Goal: Information Seeking & Learning: Learn about a topic

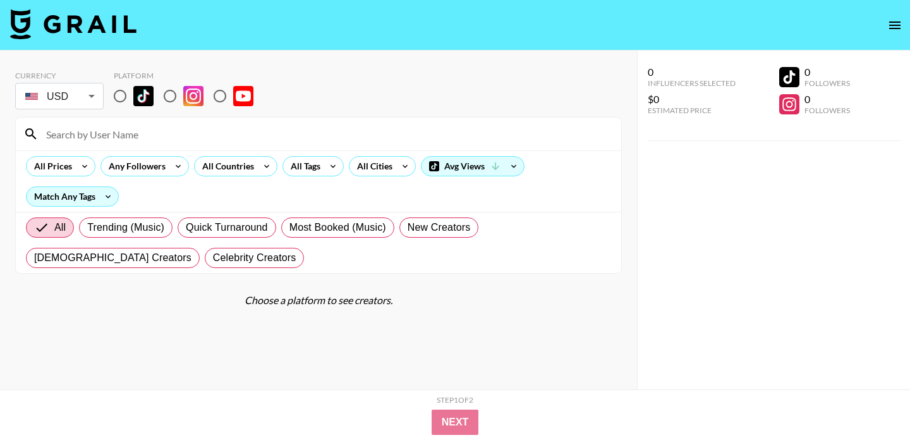
click at [121, 95] on input "radio" at bounding box center [120, 96] width 27 height 27
radio input "true"
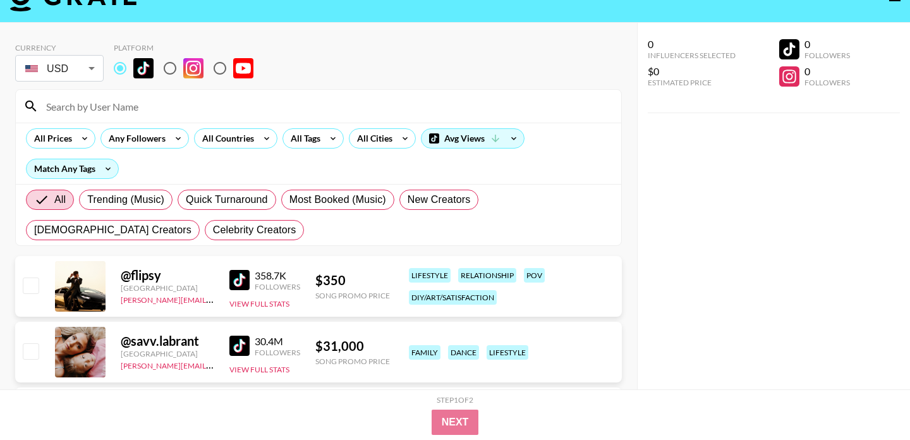
scroll to position [55, 0]
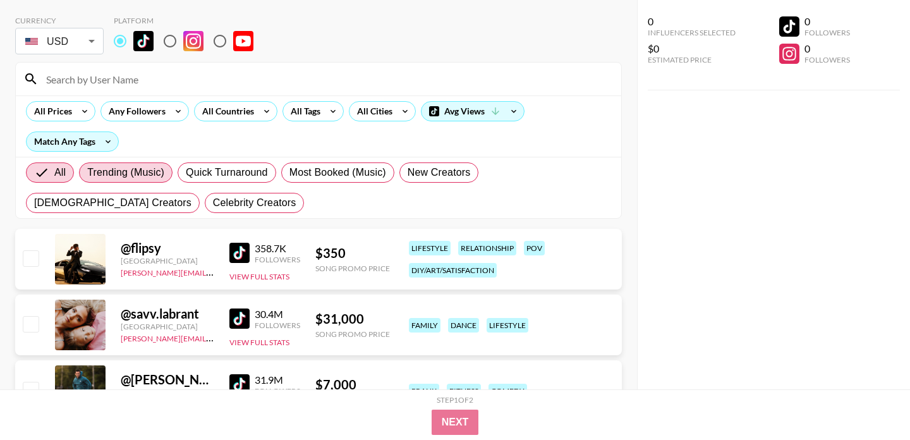
click at [149, 174] on span "Trending (Music)" at bounding box center [125, 172] width 77 height 15
click at [87, 172] on input "Trending (Music)" at bounding box center [87, 172] width 0 height 0
radio input "true"
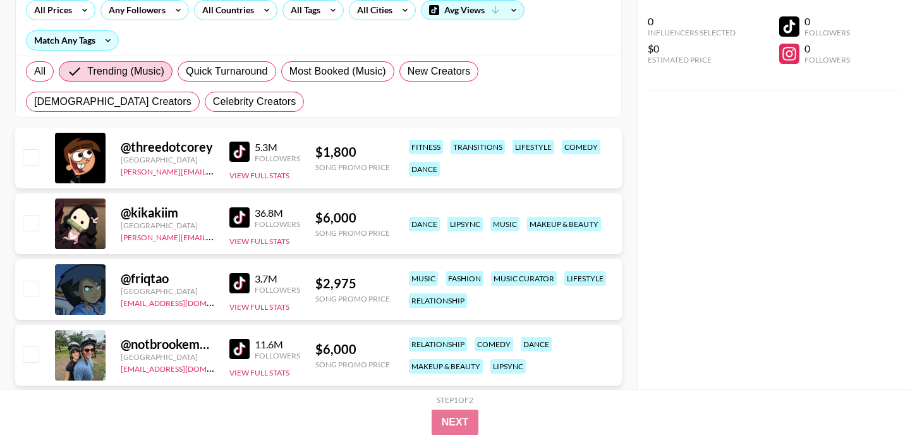
scroll to position [41, 0]
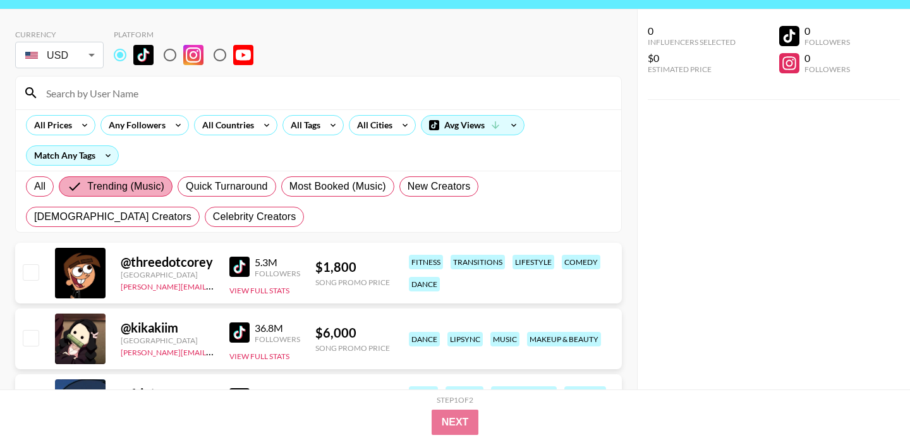
click at [132, 182] on span "Trending (Music)" at bounding box center [125, 186] width 77 height 15
click at [87, 182] on input "Trending (Music)" at bounding box center [77, 186] width 20 height 15
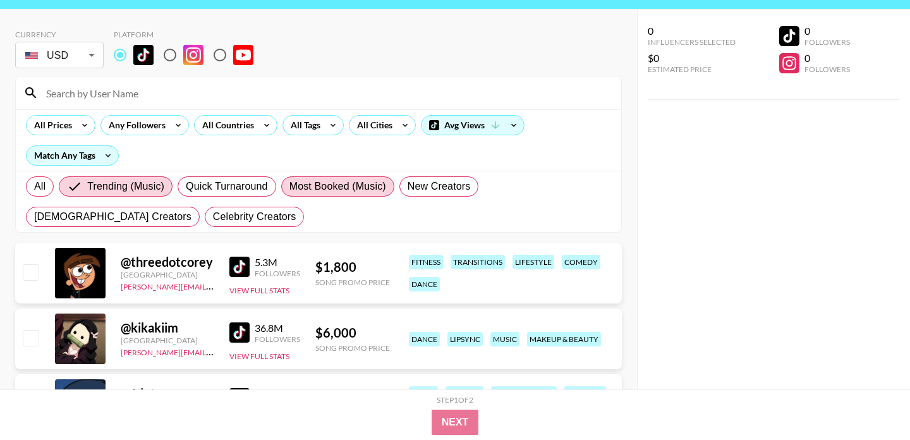
click at [335, 185] on span "Most Booked (Music)" at bounding box center [337, 186] width 97 height 15
click at [289, 186] on input "Most Booked (Music)" at bounding box center [289, 186] width 0 height 0
radio input "true"
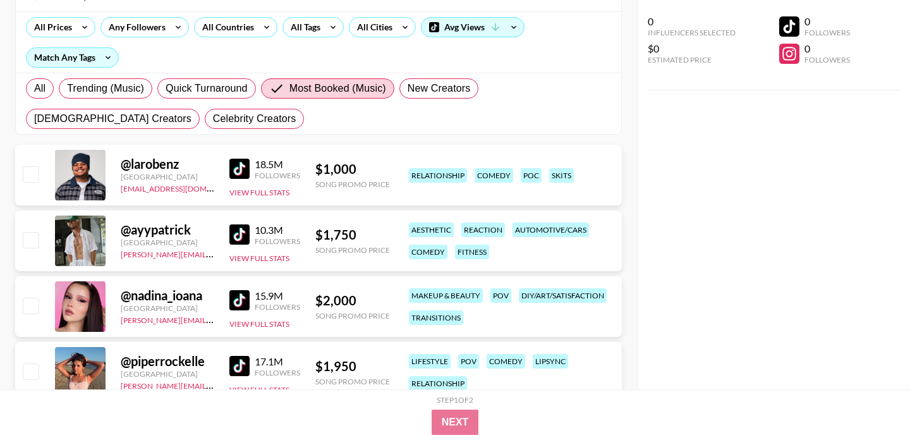
scroll to position [155, 0]
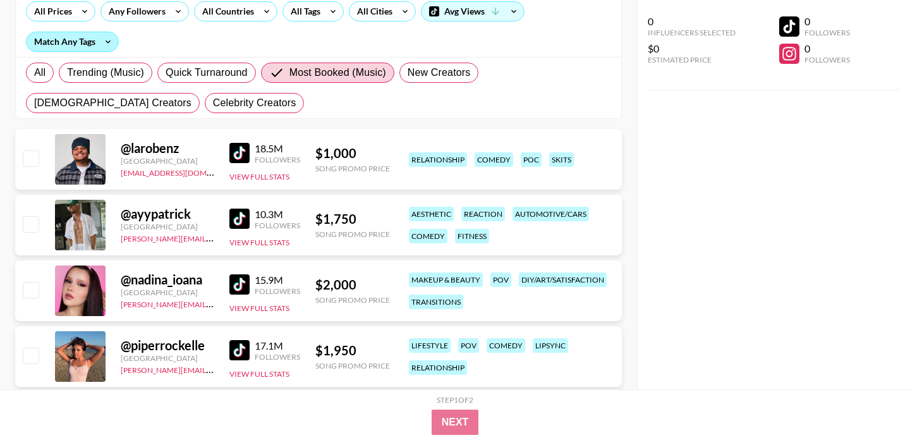
click at [84, 48] on div "Match Any Tags" at bounding box center [73, 41] width 92 height 19
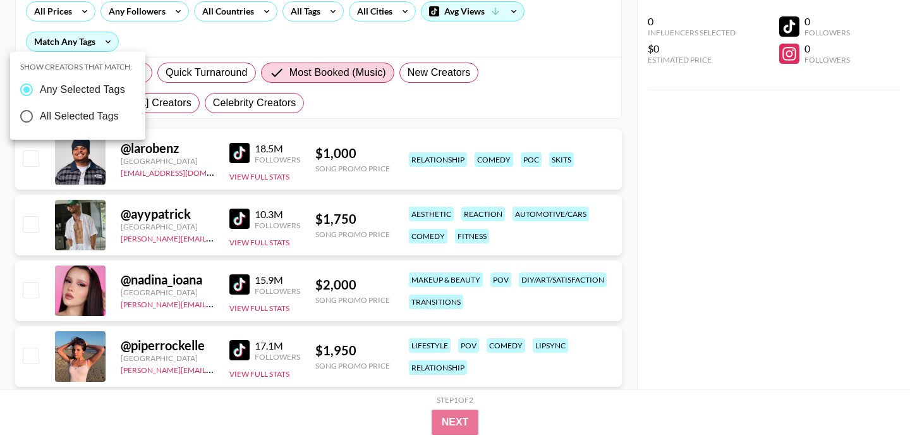
click at [93, 44] on div at bounding box center [455, 220] width 910 height 440
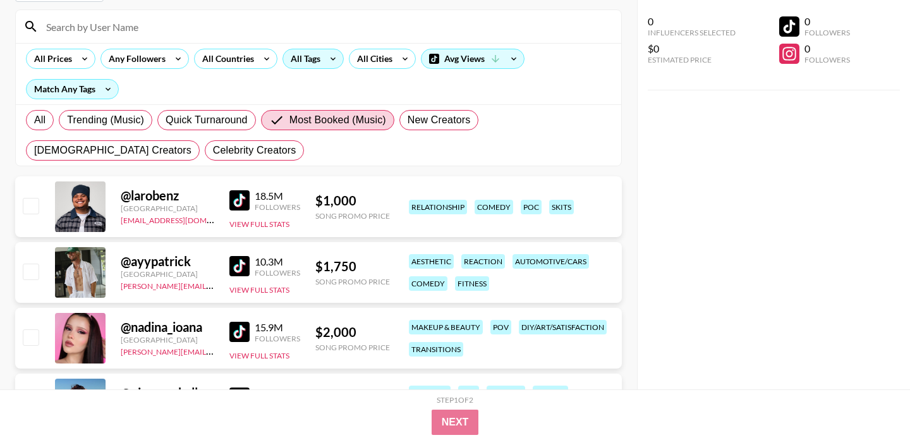
scroll to position [102, 0]
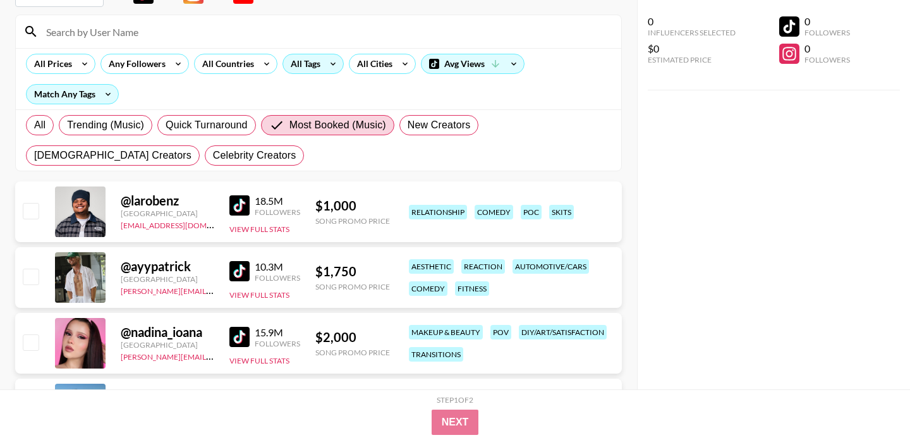
click at [304, 66] on div "All Tags" at bounding box center [303, 63] width 40 height 19
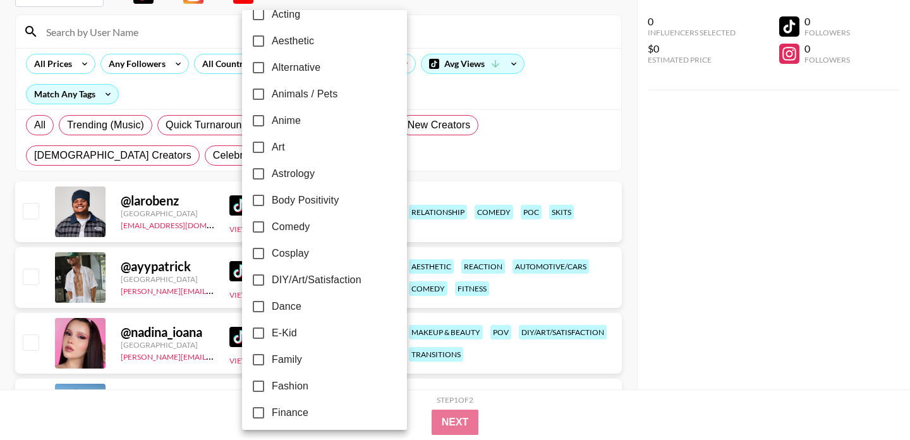
scroll to position [46, 0]
click at [263, 120] on input "Anime" at bounding box center [258, 120] width 27 height 27
checkbox input "true"
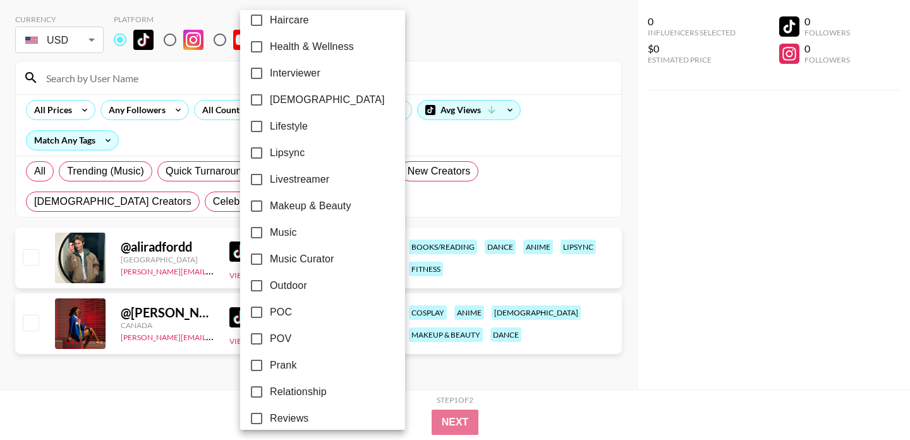
scroll to position [550, 0]
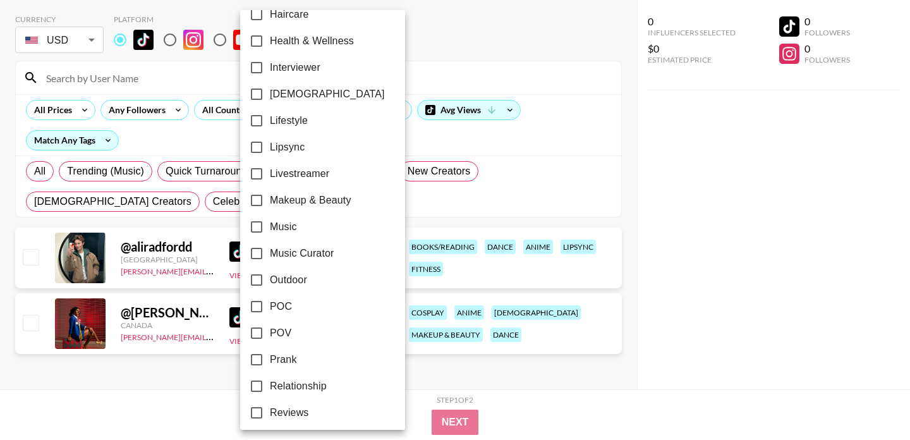
click at [258, 226] on input "Music" at bounding box center [256, 227] width 27 height 27
checkbox input "true"
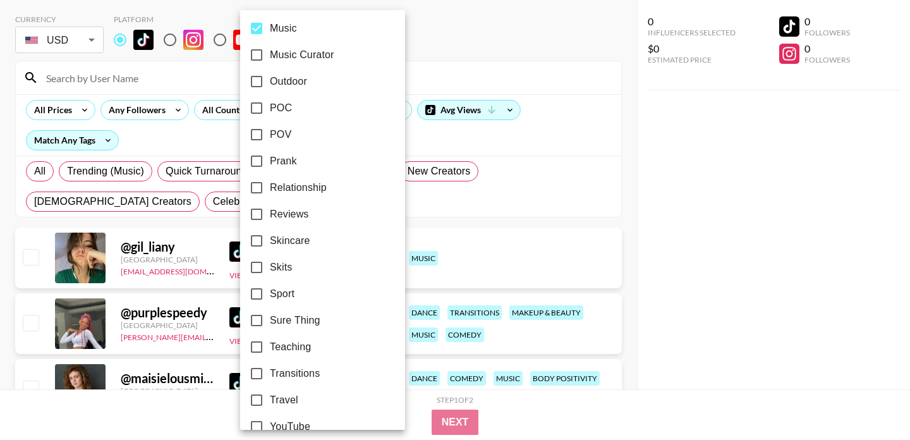
scroll to position [768, 0]
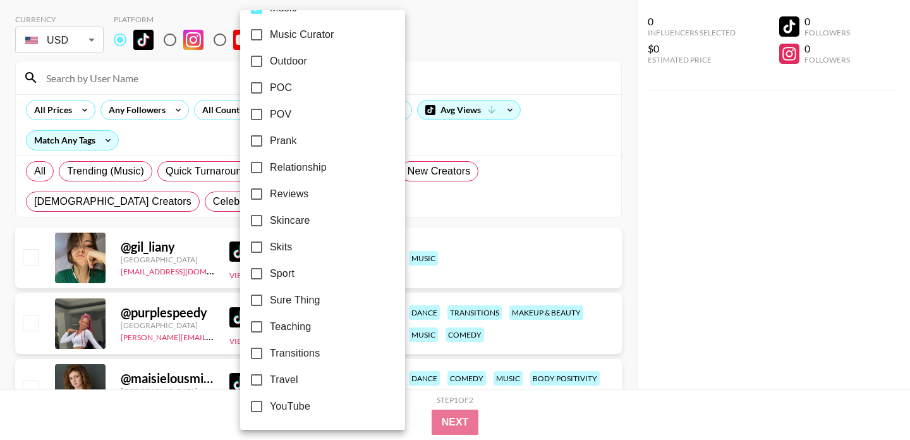
click at [440, 174] on div at bounding box center [455, 220] width 910 height 440
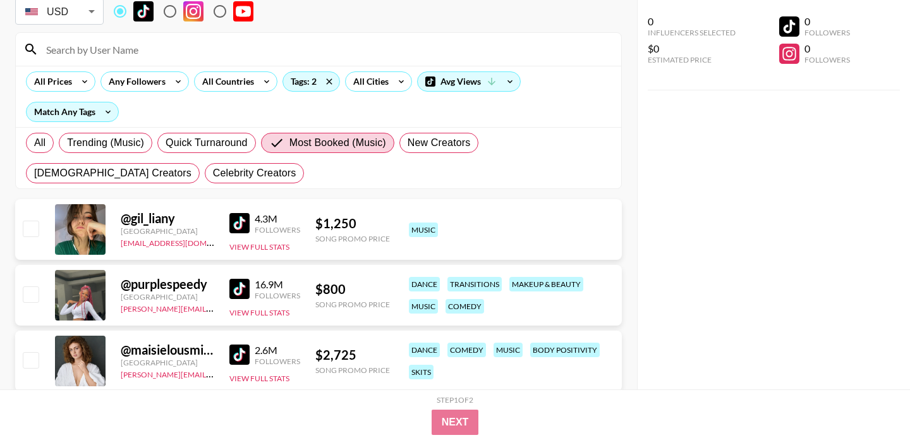
scroll to position [116, 0]
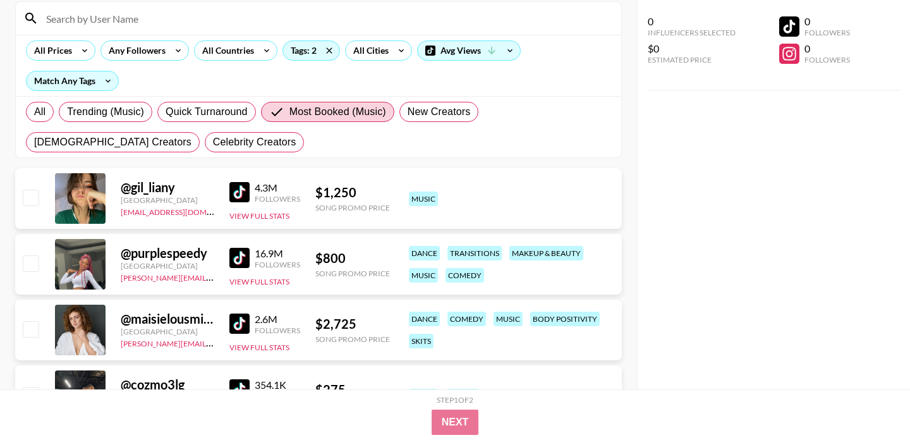
click at [236, 188] on img at bounding box center [239, 192] width 20 height 20
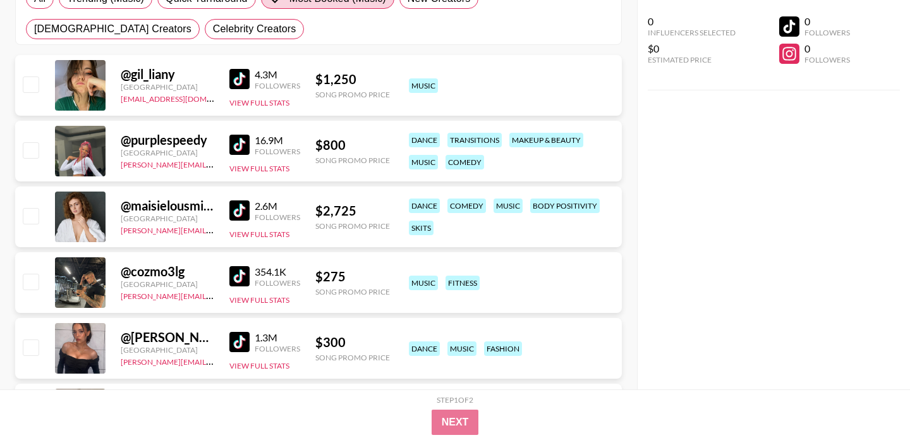
scroll to position [231, 0]
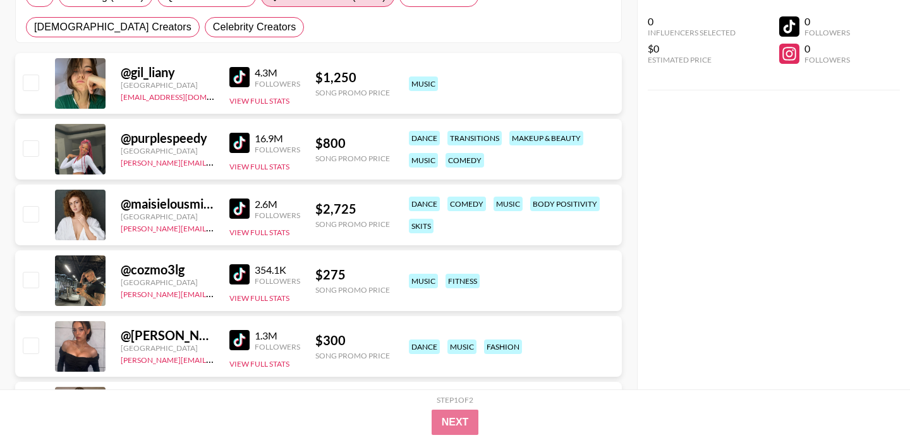
click at [237, 267] on img at bounding box center [239, 274] width 20 height 20
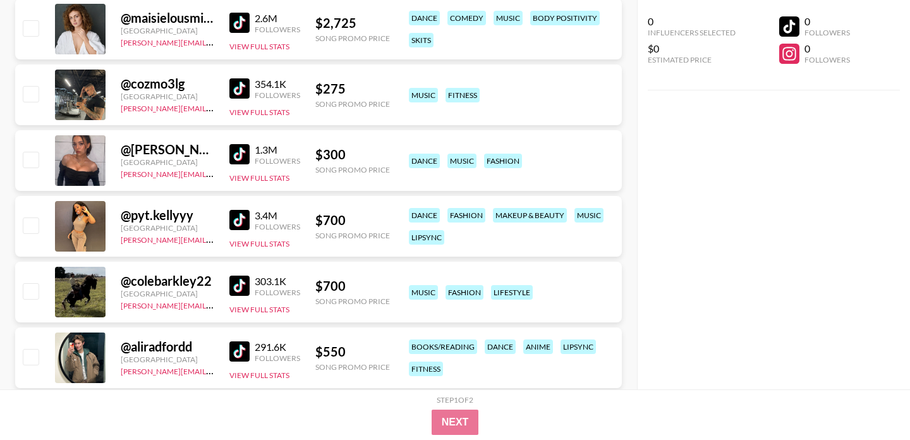
scroll to position [419, 0]
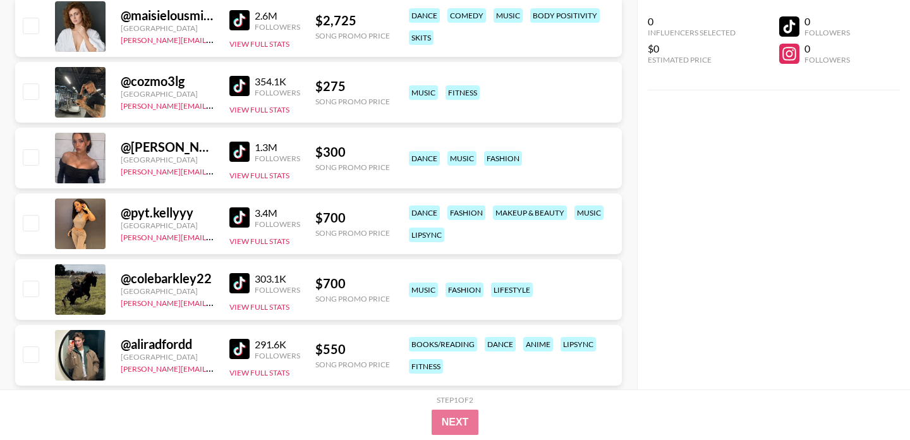
click at [242, 217] on img at bounding box center [239, 217] width 20 height 20
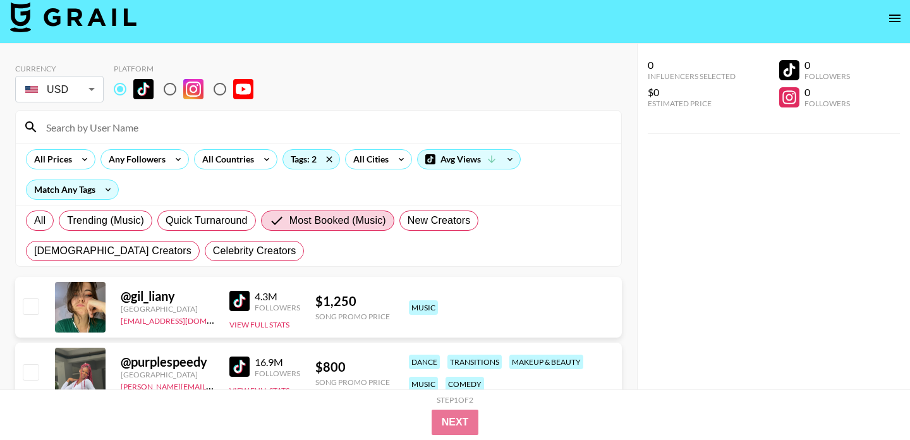
scroll to position [0, 0]
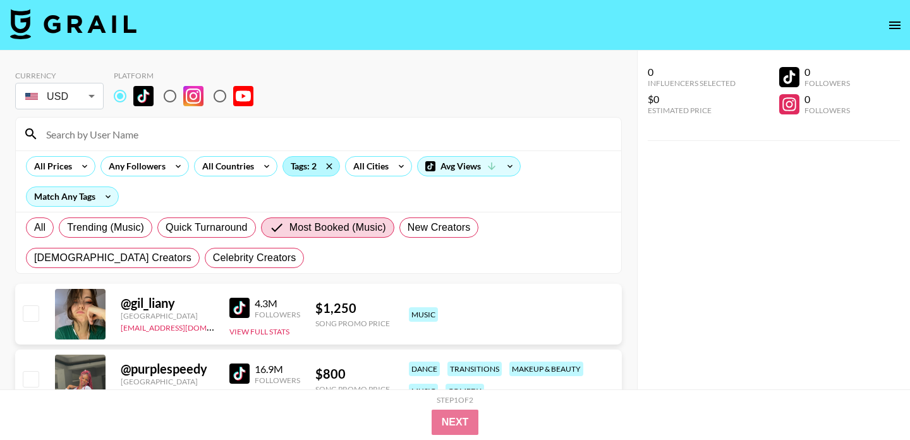
click at [309, 172] on div "Tags: 2" at bounding box center [311, 166] width 56 height 19
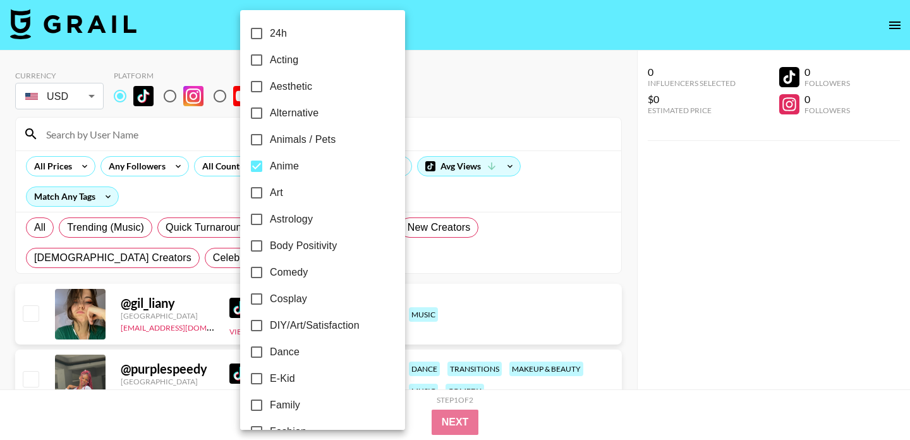
scroll to position [352, 0]
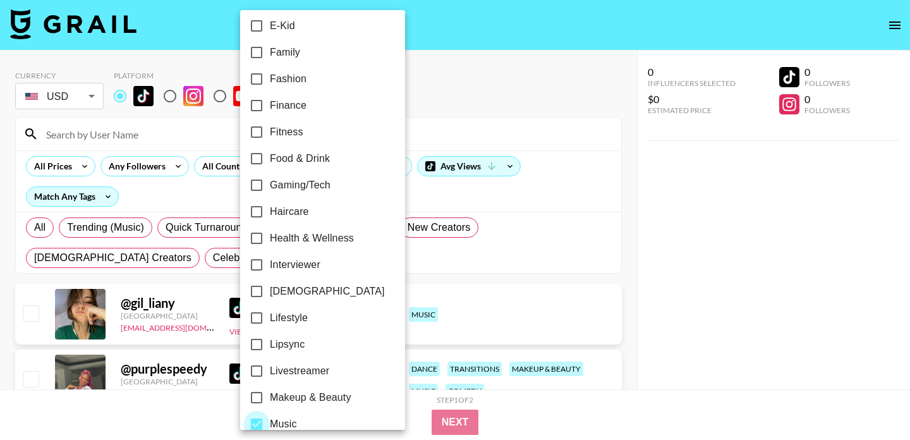
click at [260, 418] on input "Music" at bounding box center [256, 424] width 27 height 27
checkbox input "false"
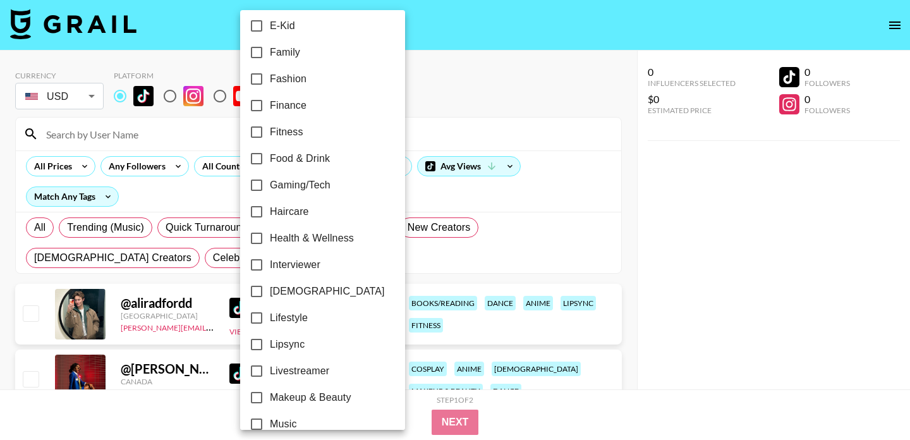
click at [420, 77] on div at bounding box center [455, 220] width 910 height 440
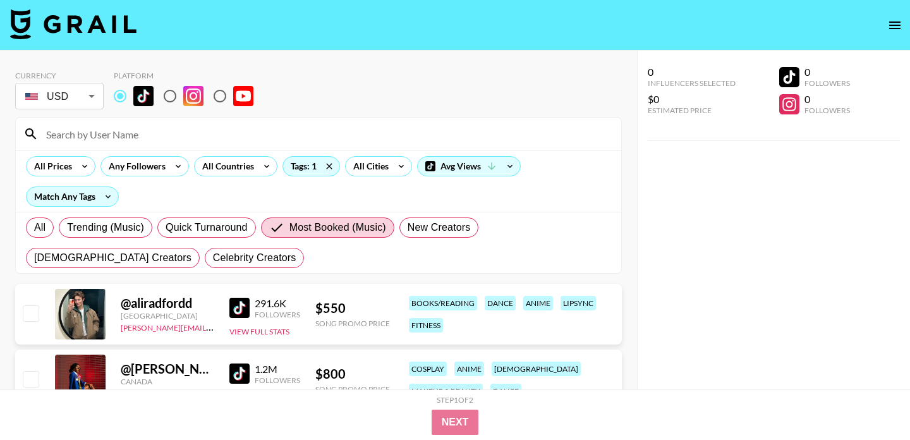
scroll to position [56, 0]
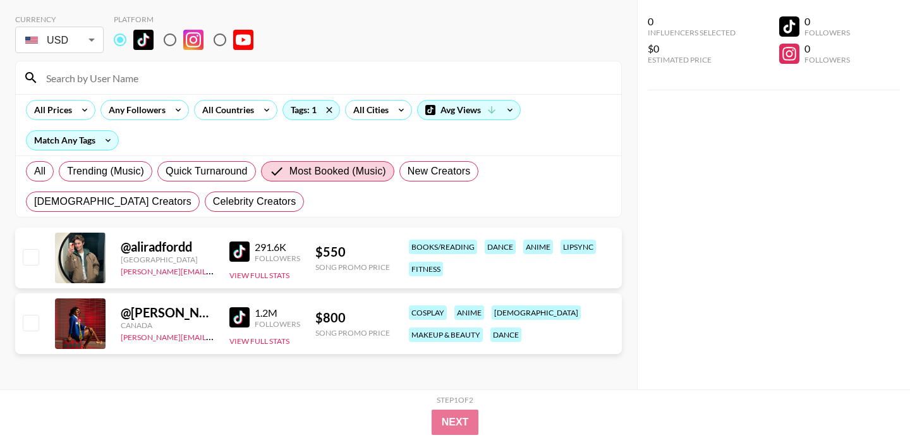
click at [239, 253] on img at bounding box center [239, 251] width 20 height 20
click at [239, 315] on img at bounding box center [239, 317] width 20 height 20
